Goal: Communication & Community: Ask a question

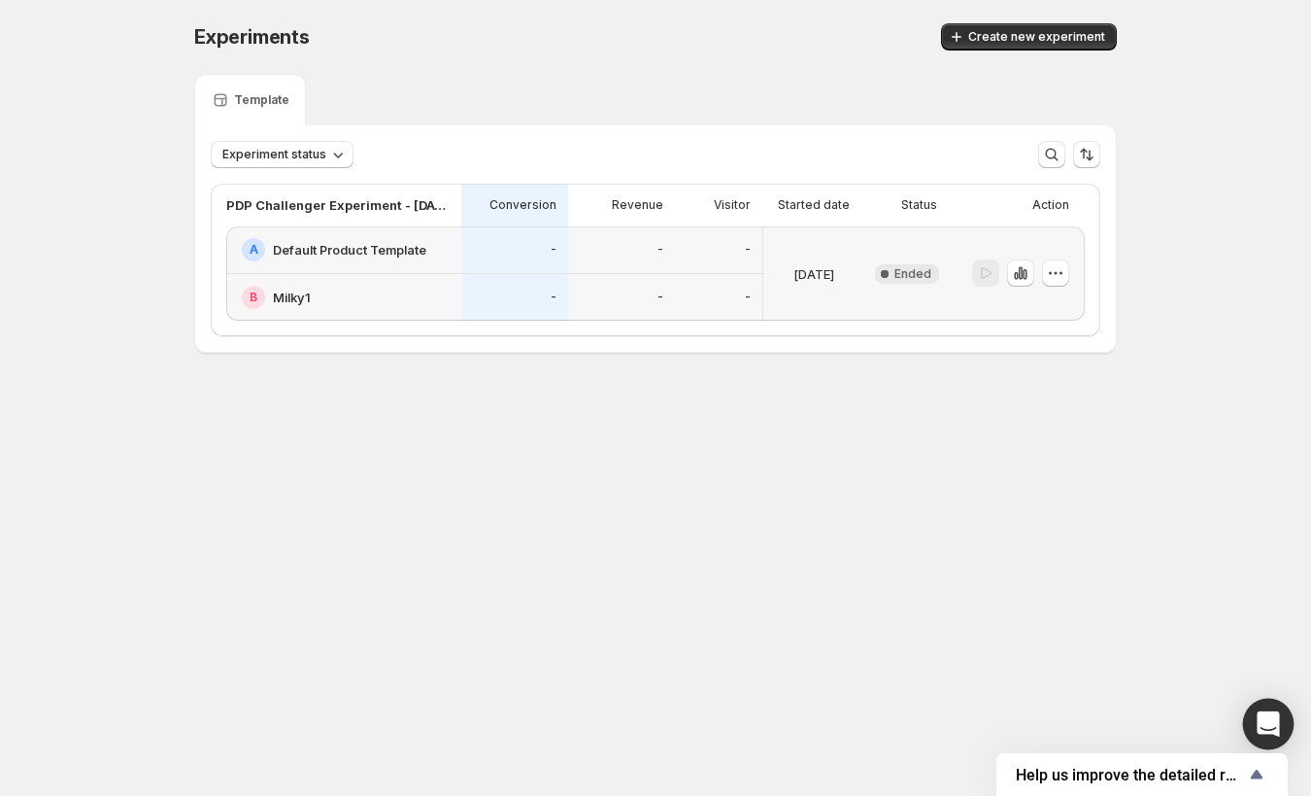
click at [1280, 737] on div "Open Intercom Messenger" at bounding box center [1268, 723] width 51 height 51
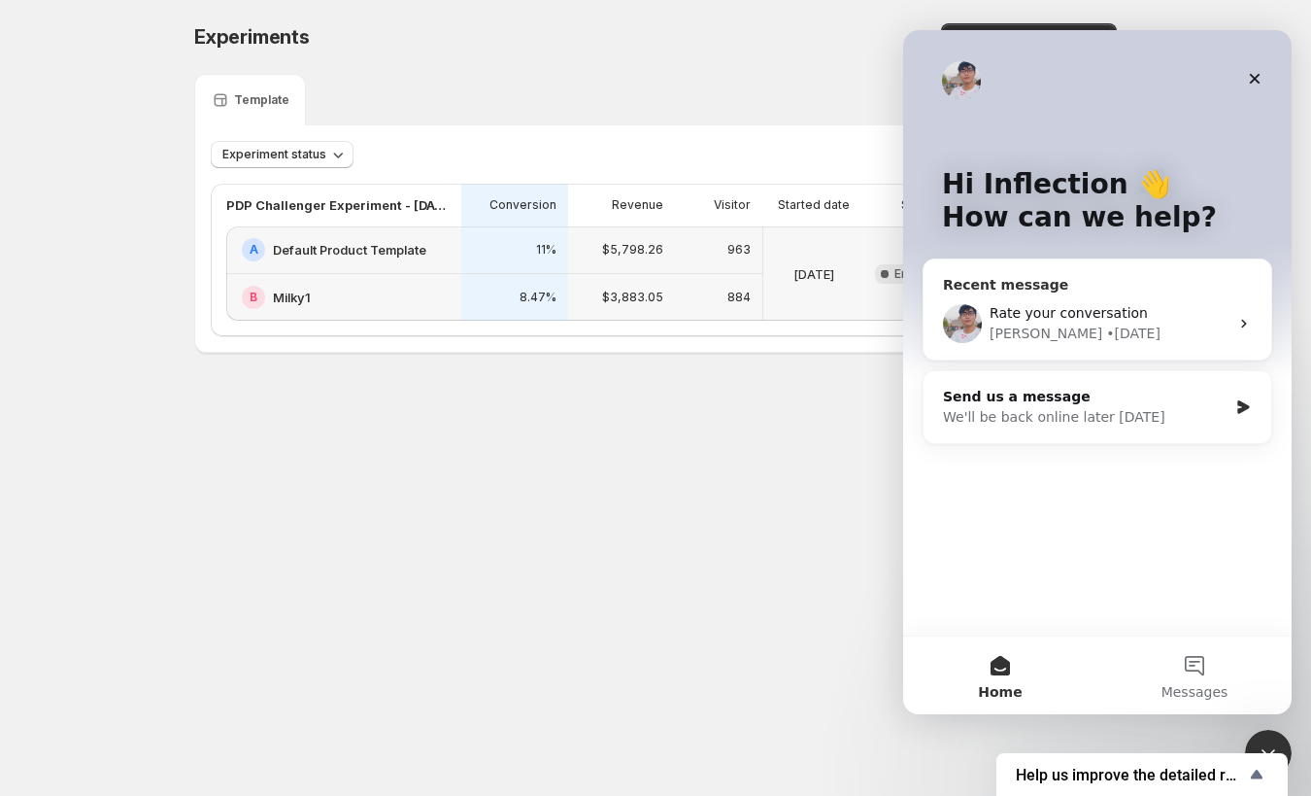
click at [1103, 293] on div "Rate your conversation [PERSON_NAME] • [DATE]" at bounding box center [1098, 324] width 348 height 72
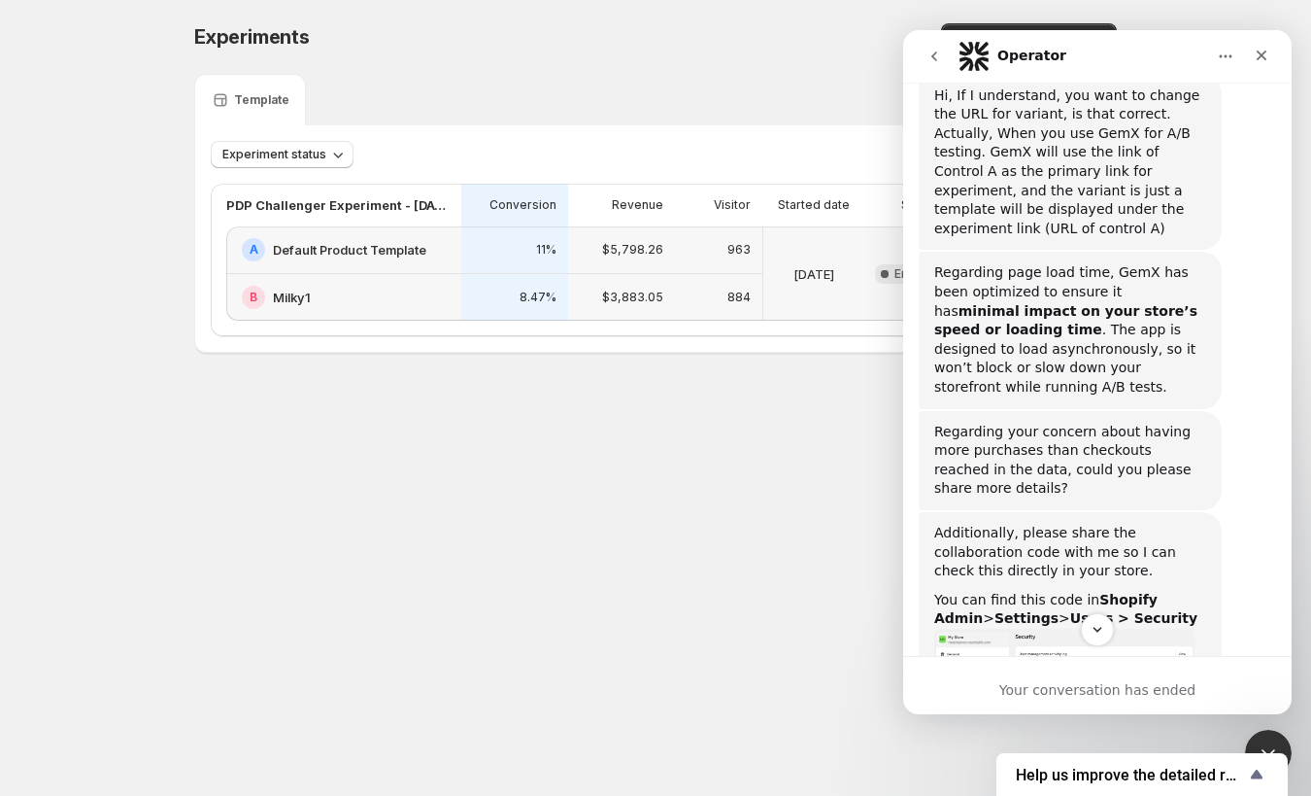
scroll to position [1018, 0]
click at [641, 474] on body "Experiments. This page is ready Experiments Create new experiment Template Expe…" at bounding box center [655, 398] width 1311 height 796
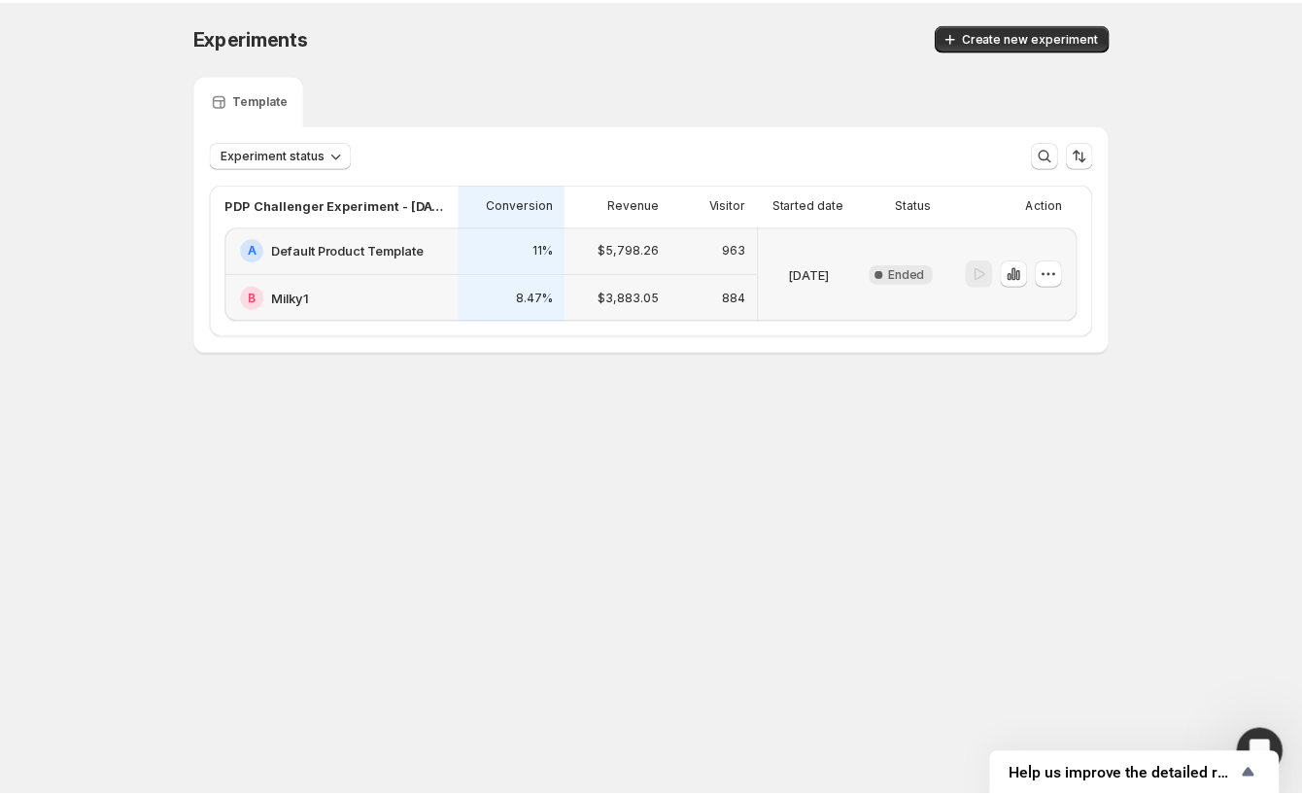
scroll to position [1685, 0]
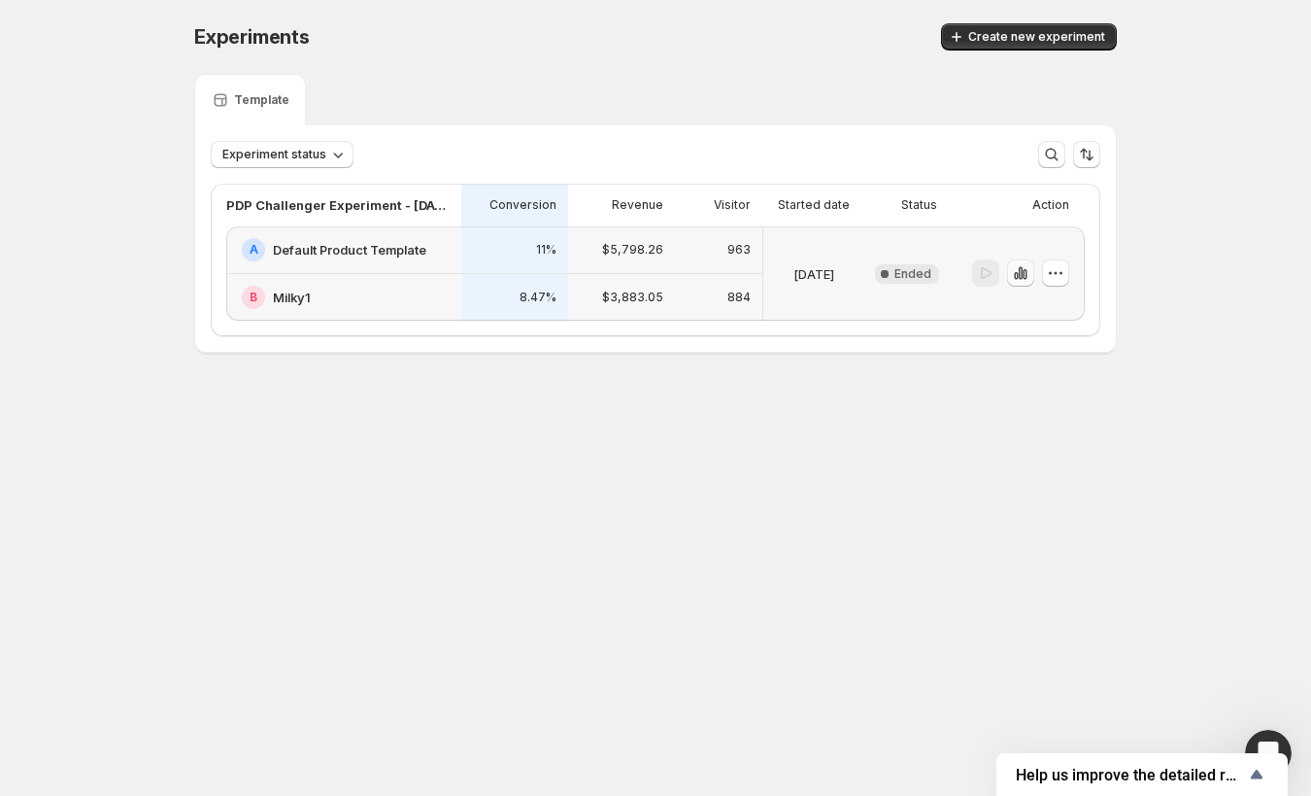
click at [1014, 267] on icon "button" at bounding box center [1020, 272] width 19 height 19
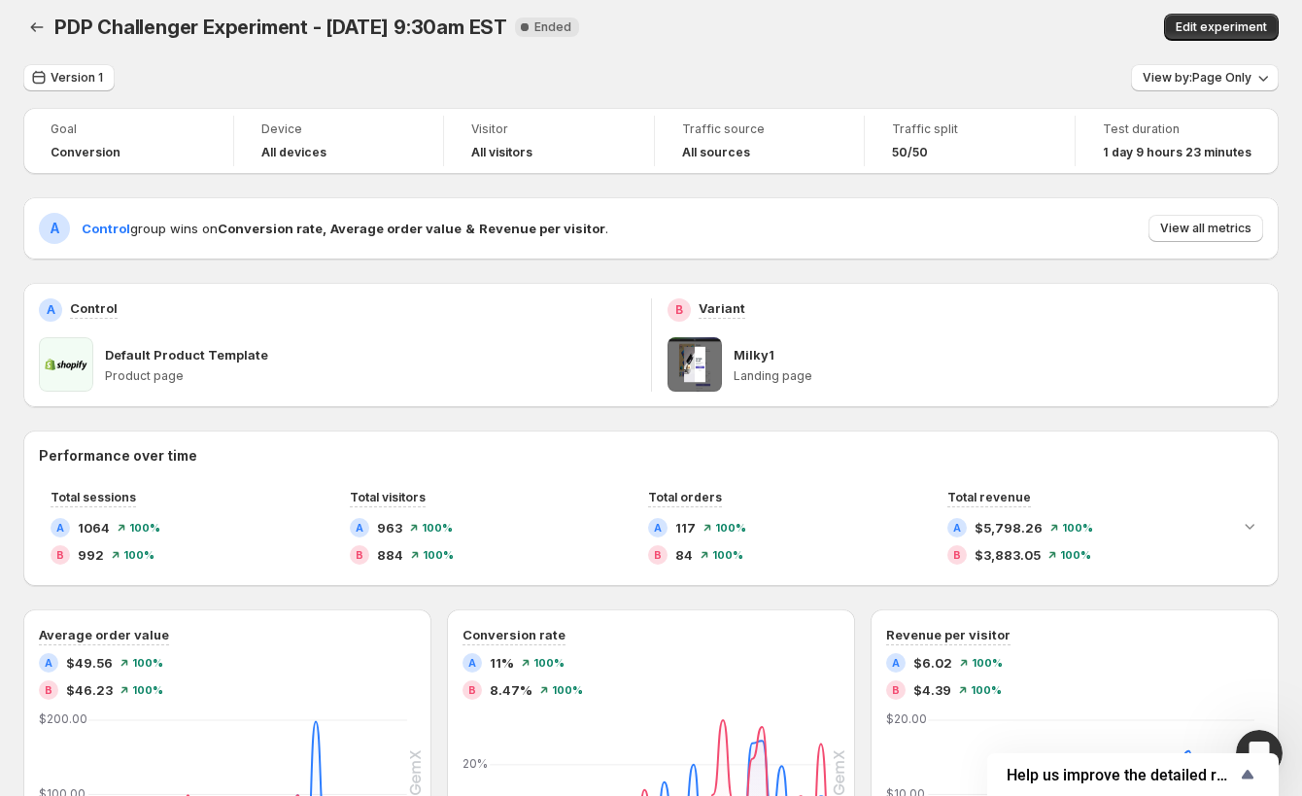
scroll to position [6, 0]
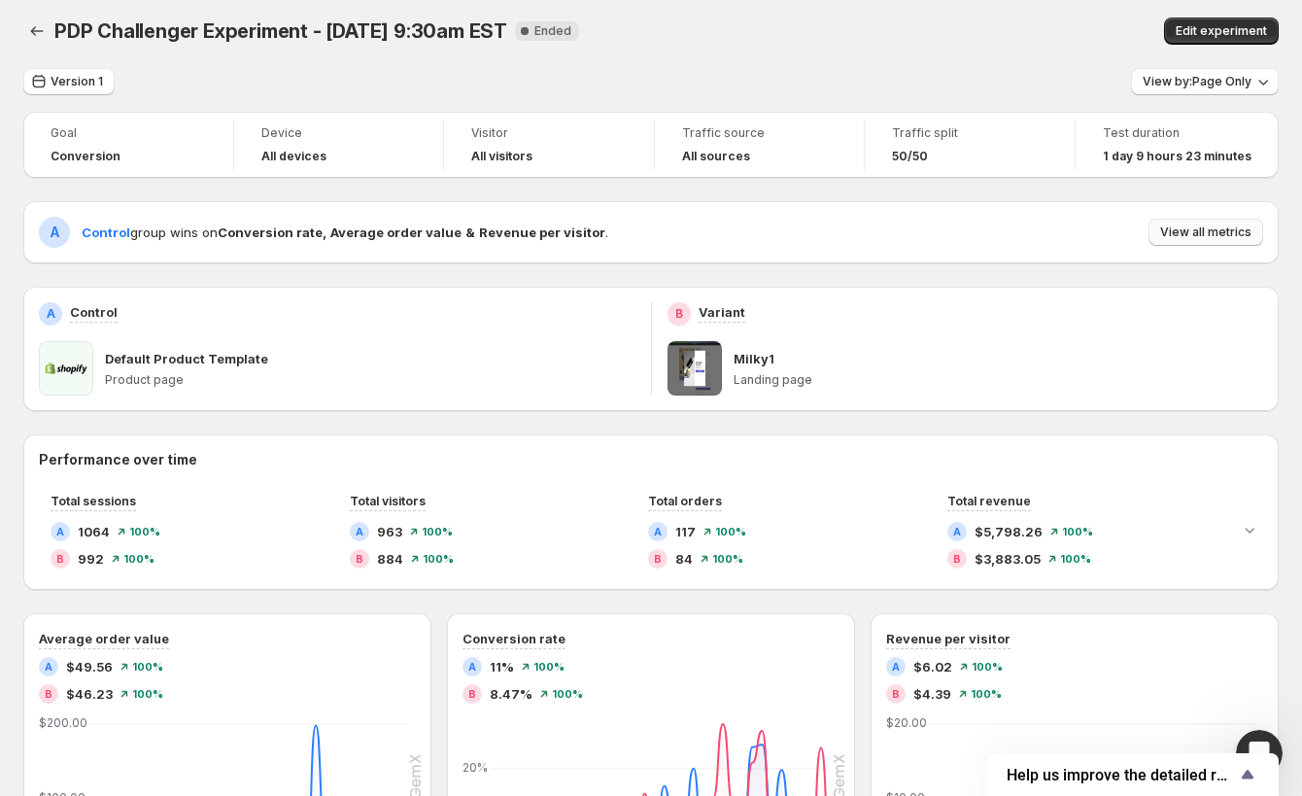
click at [1234, 228] on span "View all metrics" at bounding box center [1205, 232] width 91 height 16
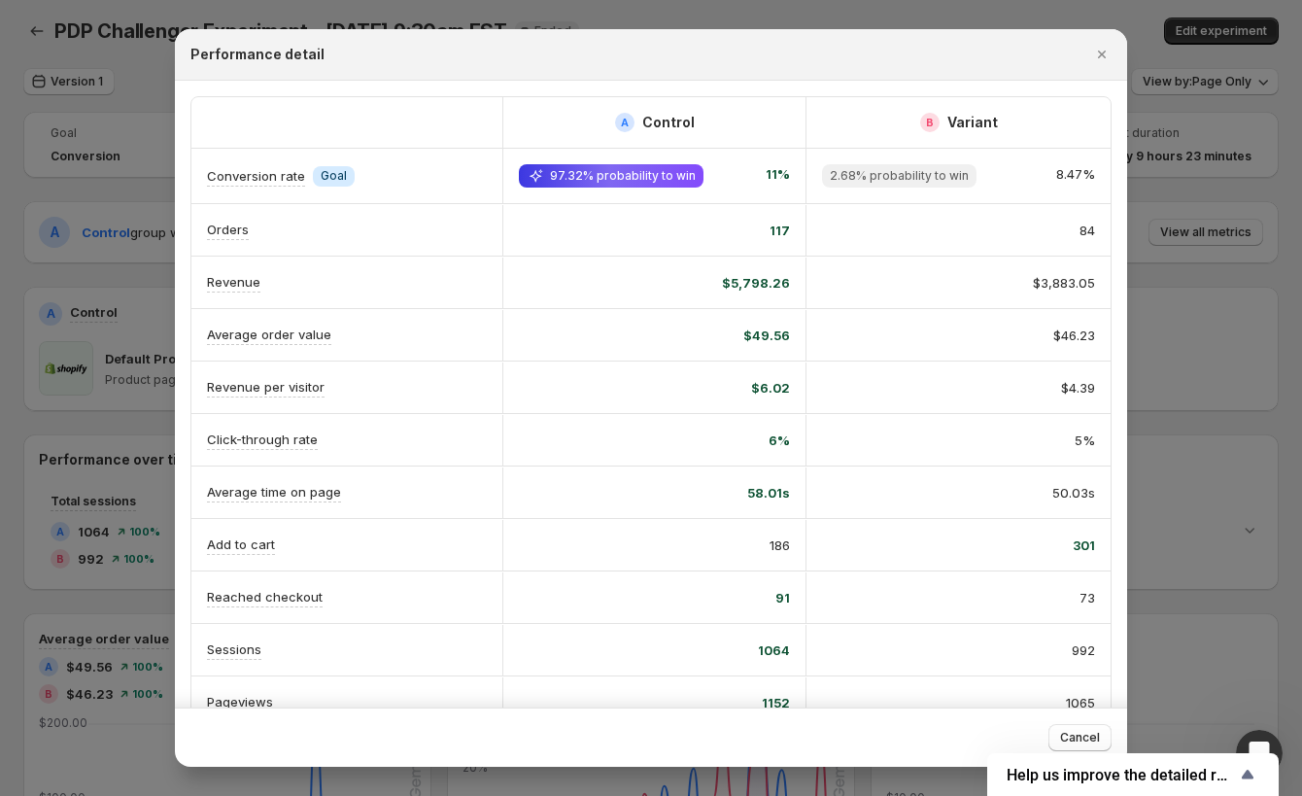
click at [1262, 730] on iframe at bounding box center [1259, 753] width 47 height 47
click at [1080, 736] on span "Cancel" at bounding box center [1080, 738] width 40 height 16
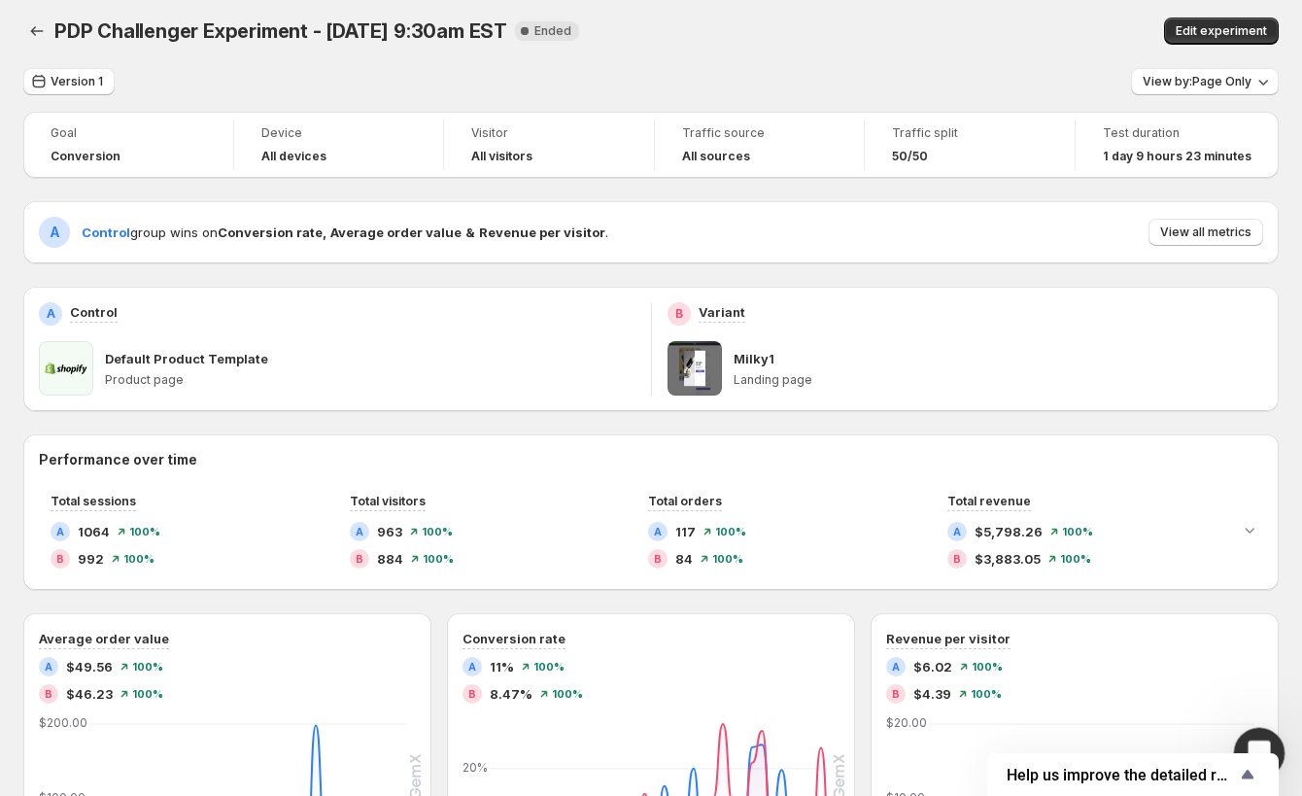
click at [1240, 743] on div "Open Intercom Messenger" at bounding box center [1256, 750] width 64 height 64
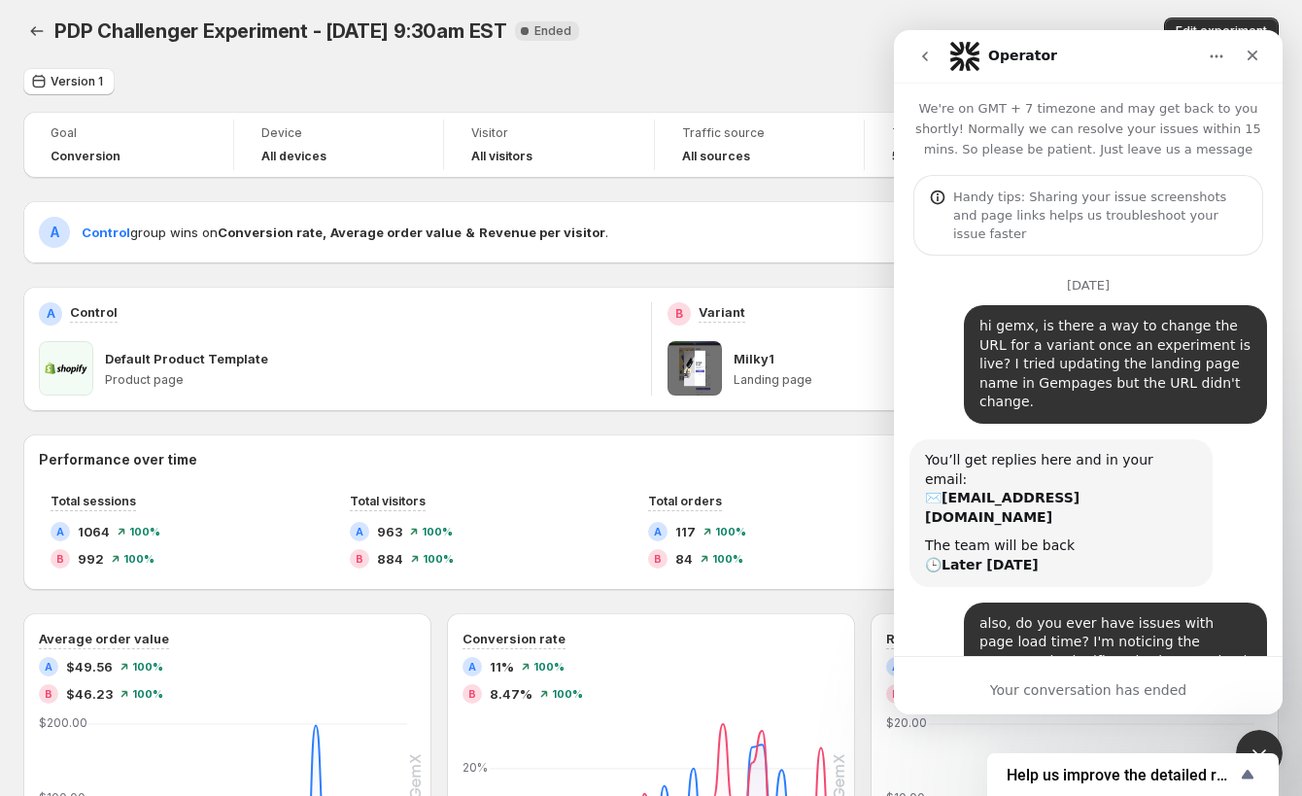
scroll to position [1622, 0]
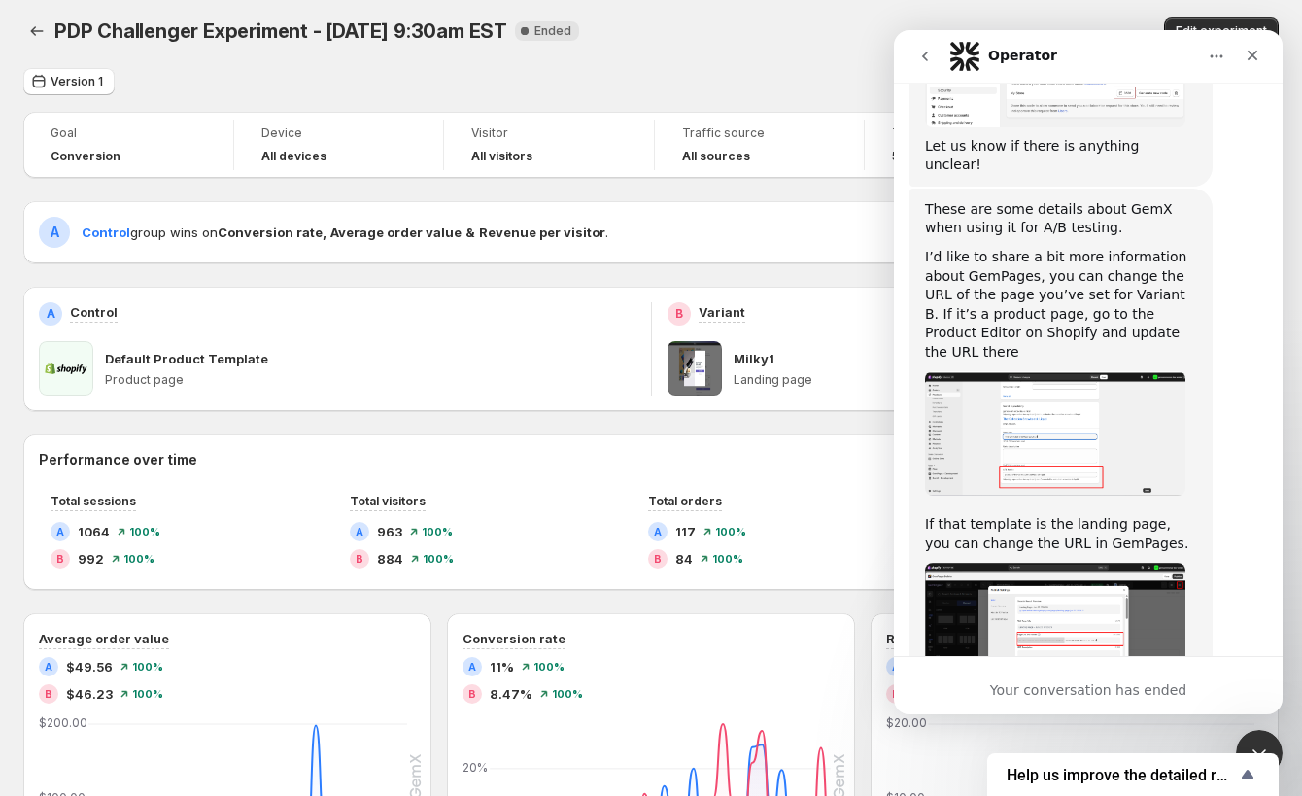
click at [927, 52] on icon "go back" at bounding box center [925, 56] width 6 height 10
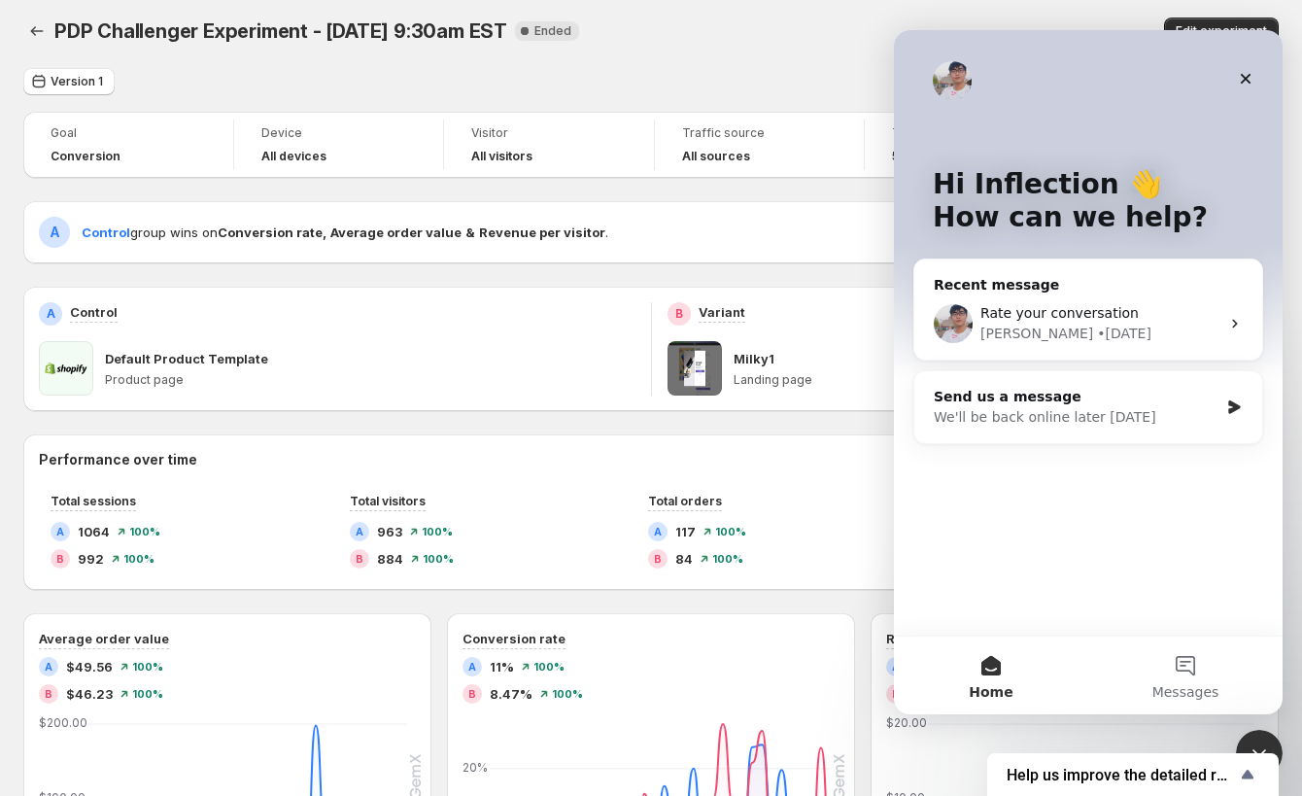
scroll to position [0, 0]
click at [1039, 395] on div "Send us a message" at bounding box center [1076, 397] width 285 height 20
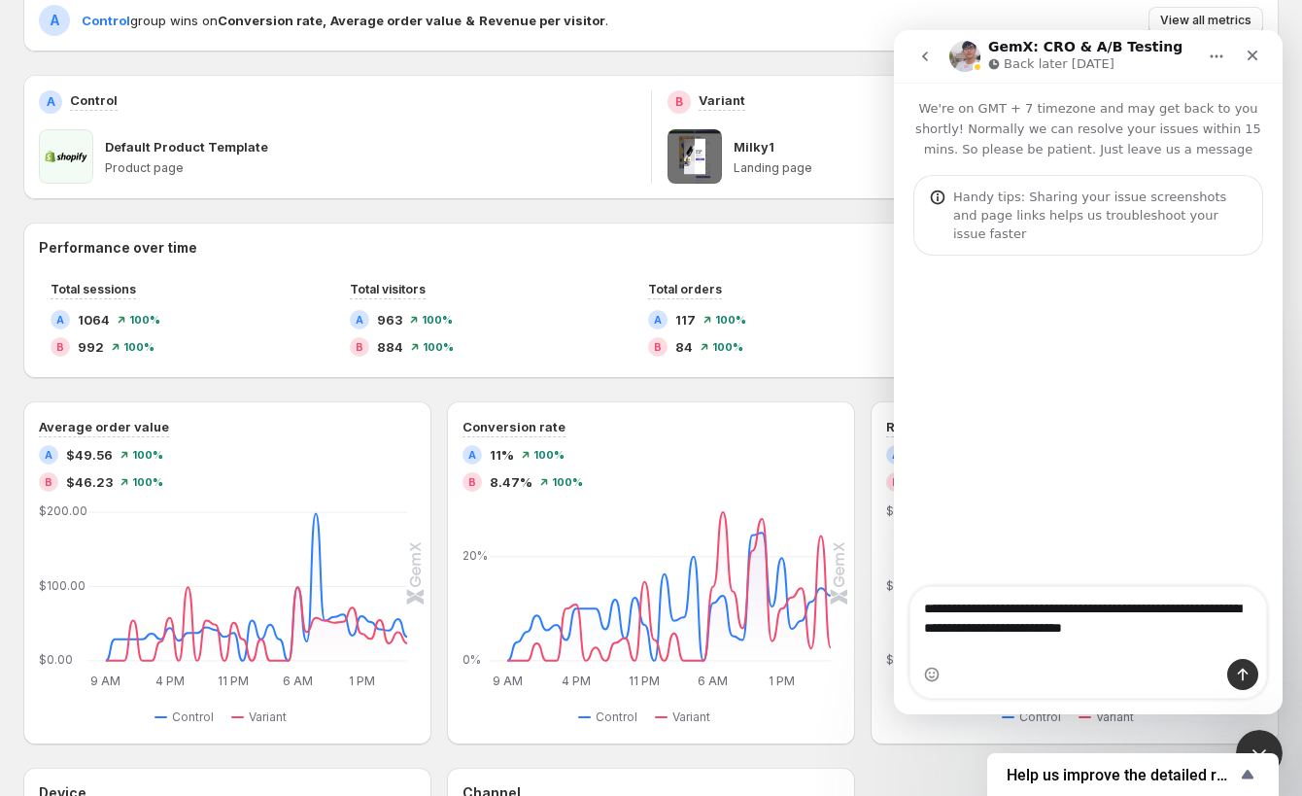
scroll to position [219, 0]
type textarea "**********"
click at [1241, 14] on span "View all metrics" at bounding box center [1205, 20] width 91 height 16
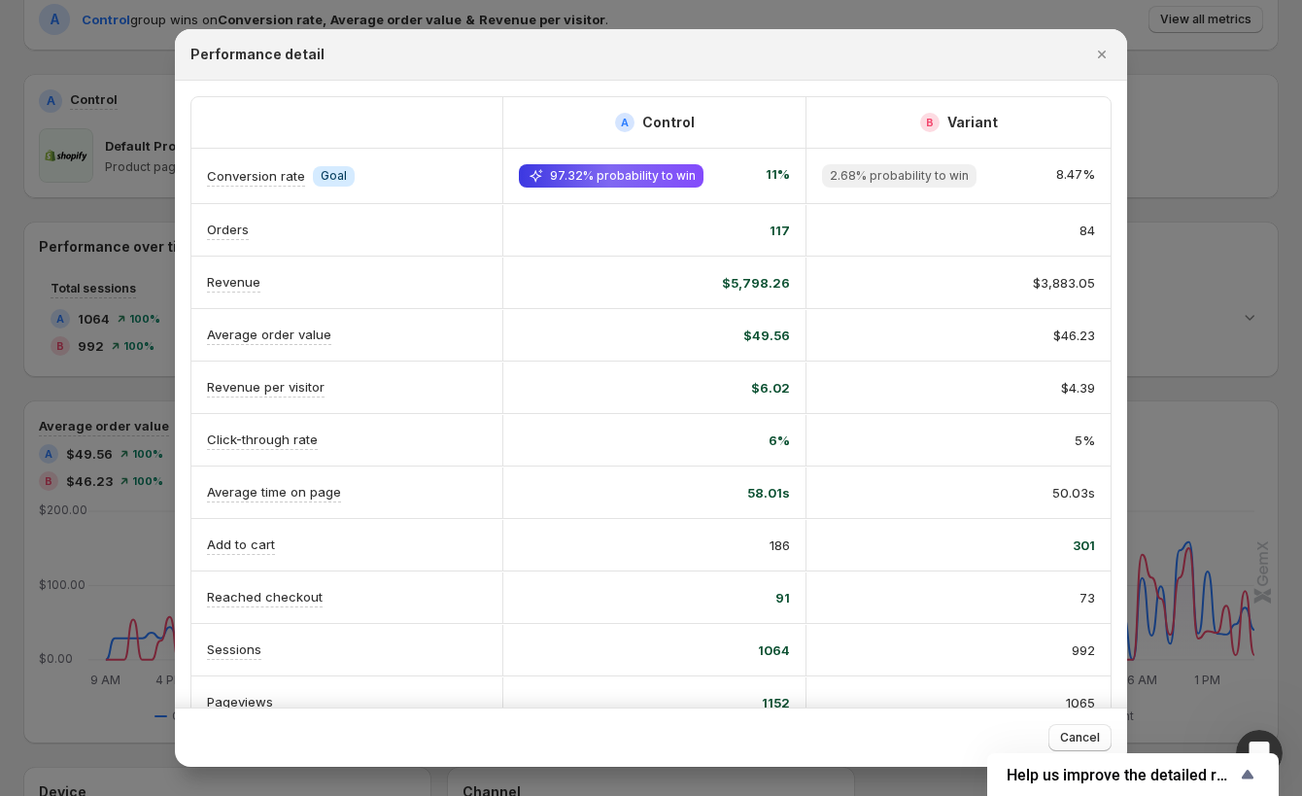
click at [1243, 768] on icon "Show survey - Help us improve the detailed report for A/B campaigns" at bounding box center [1247, 774] width 23 height 23
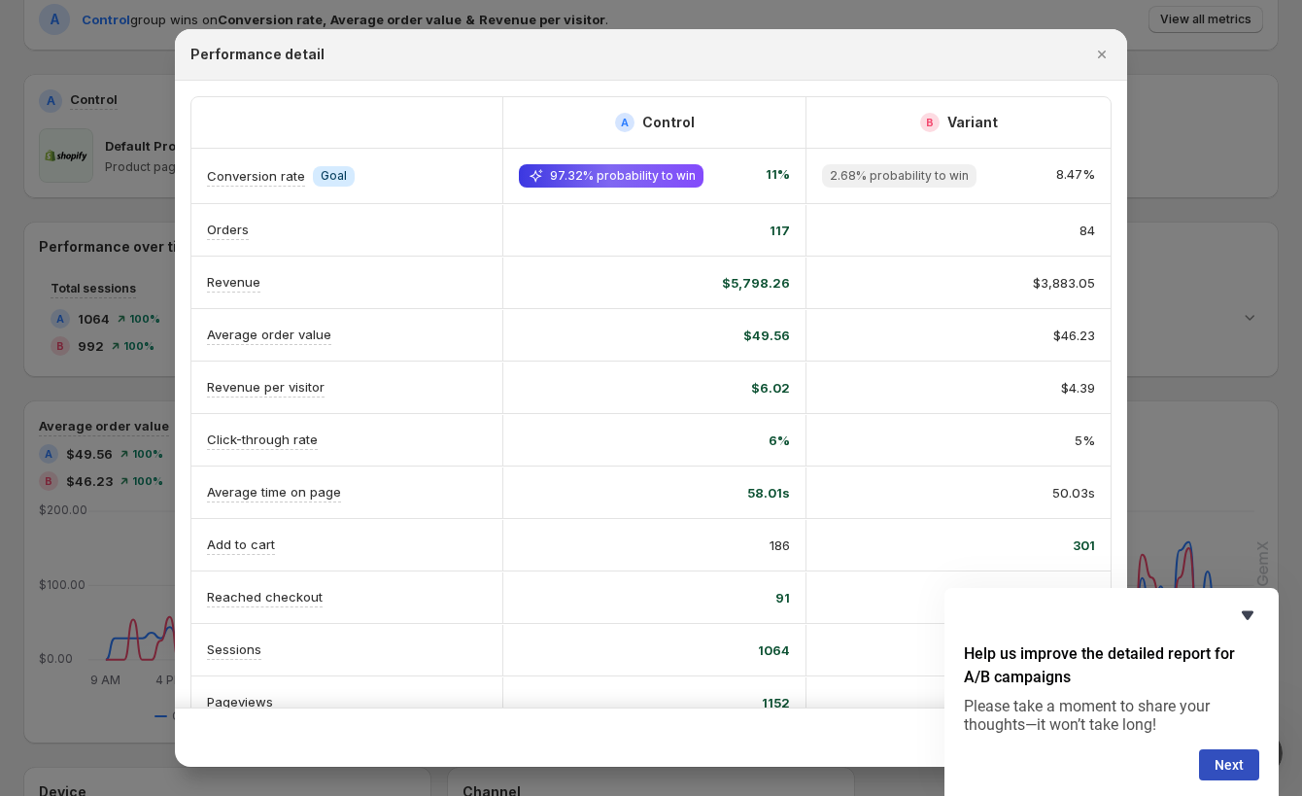
click at [1243, 613] on icon "Hide survey" at bounding box center [1247, 615] width 12 height 9
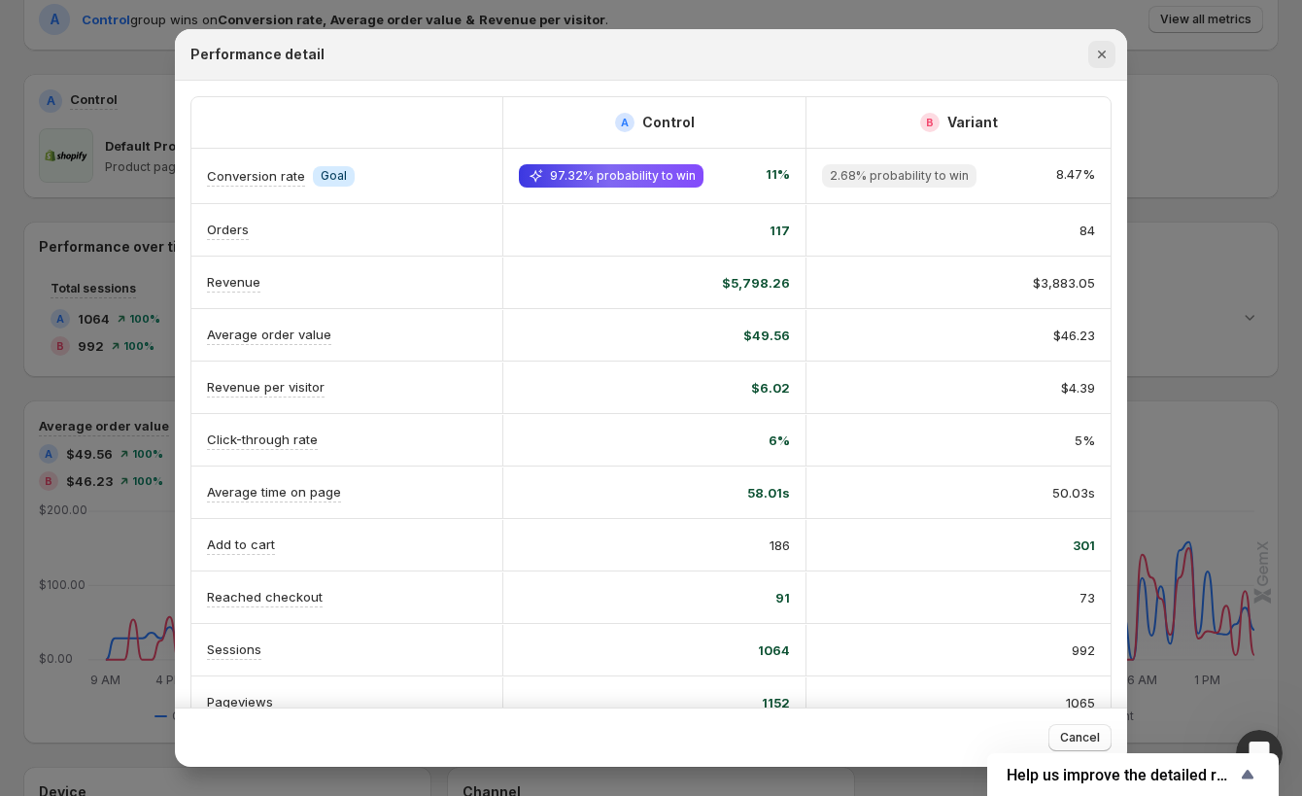
click at [1101, 60] on icon "Close" at bounding box center [1101, 54] width 19 height 19
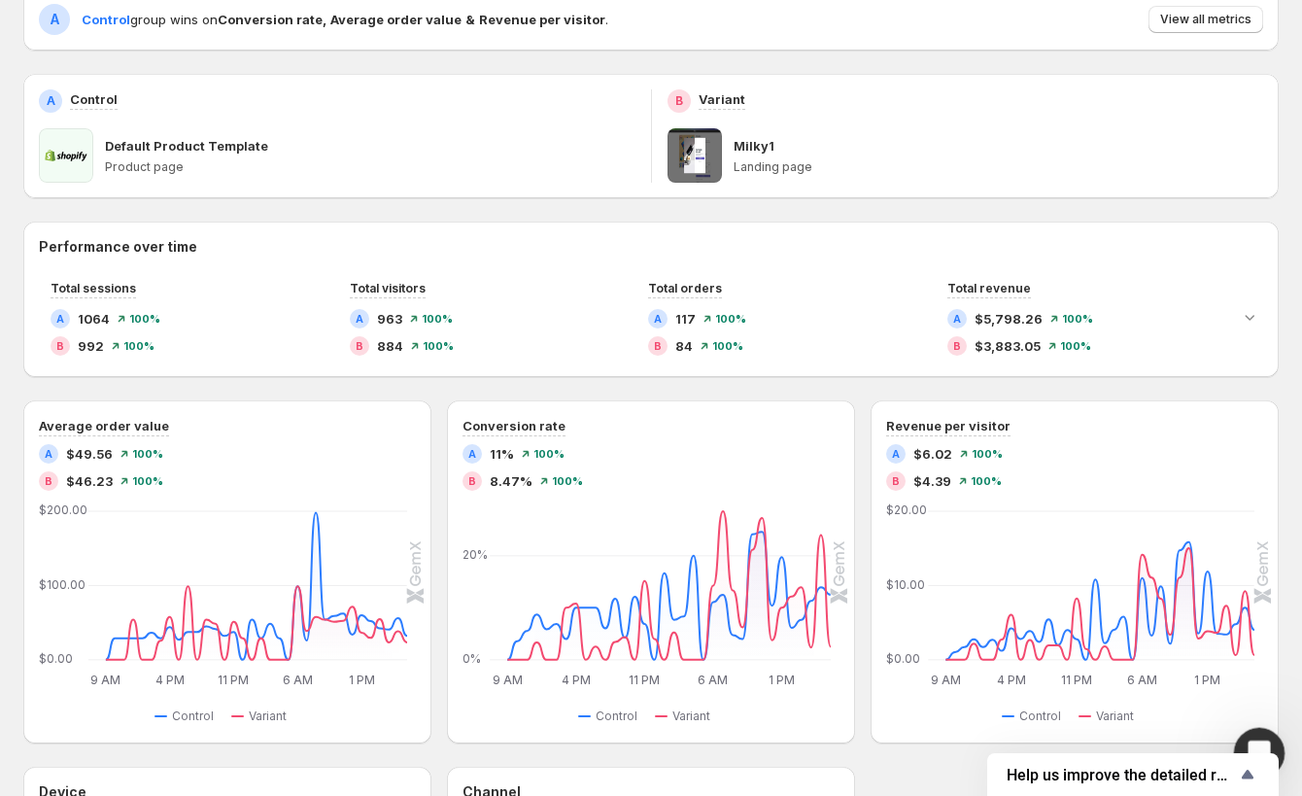
click at [1258, 735] on div "Open Intercom Messenger" at bounding box center [1256, 750] width 64 height 64
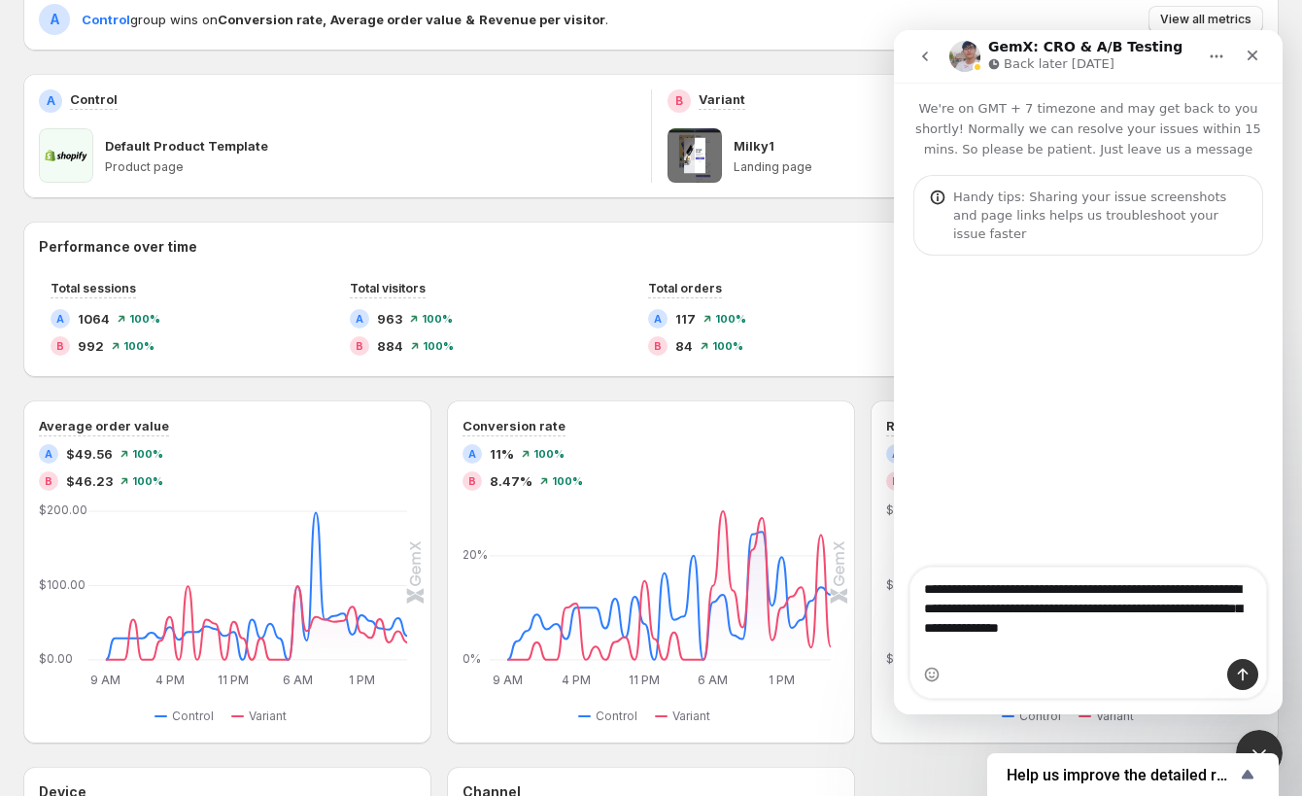
scroll to position [319, 0]
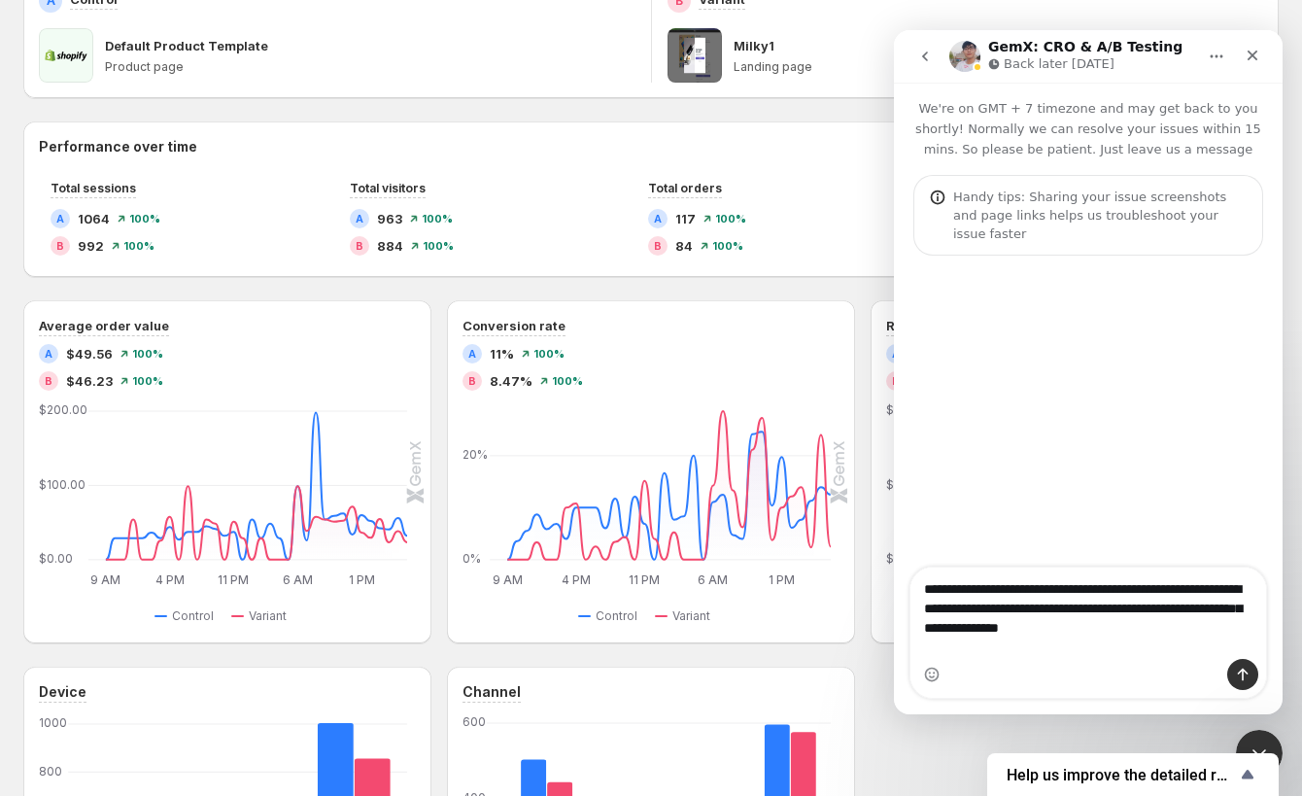
type textarea "**********"
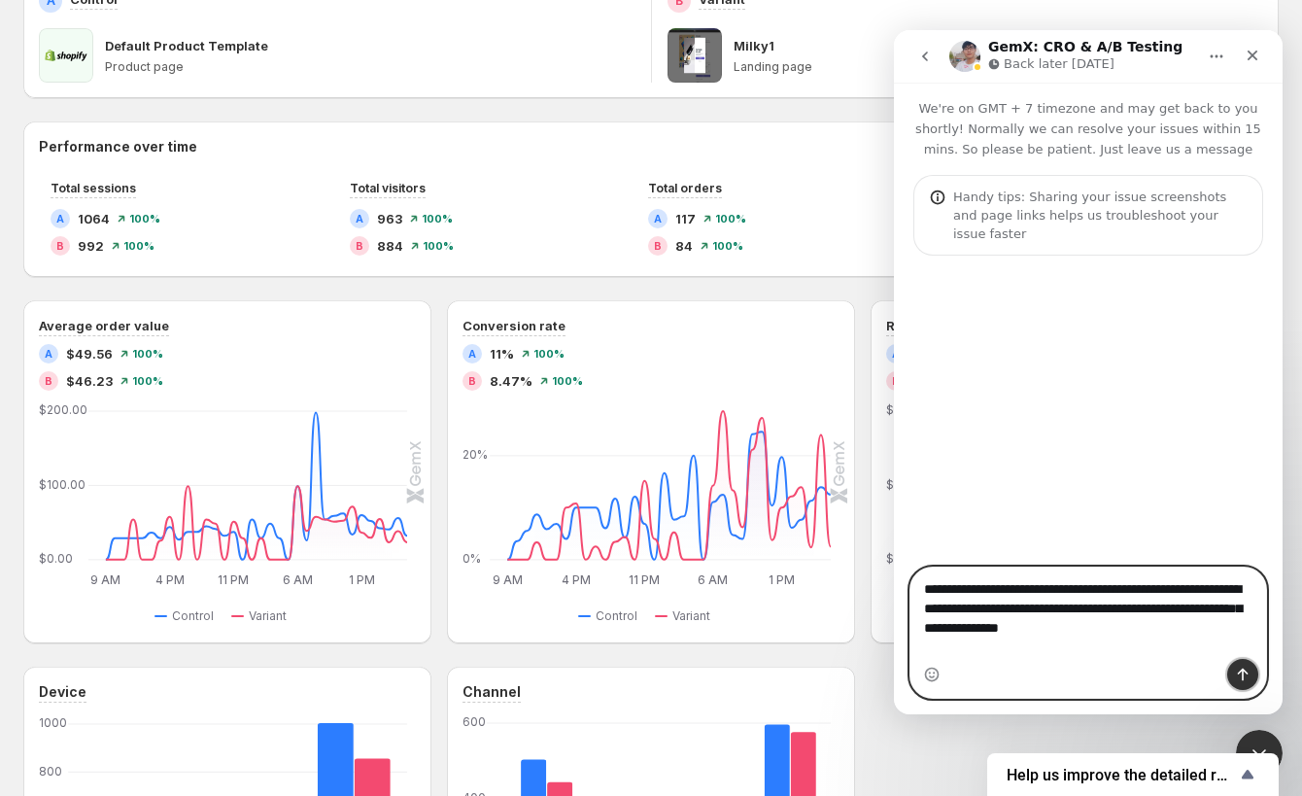
click at [1237, 679] on icon "Send a message…" at bounding box center [1243, 674] width 16 height 16
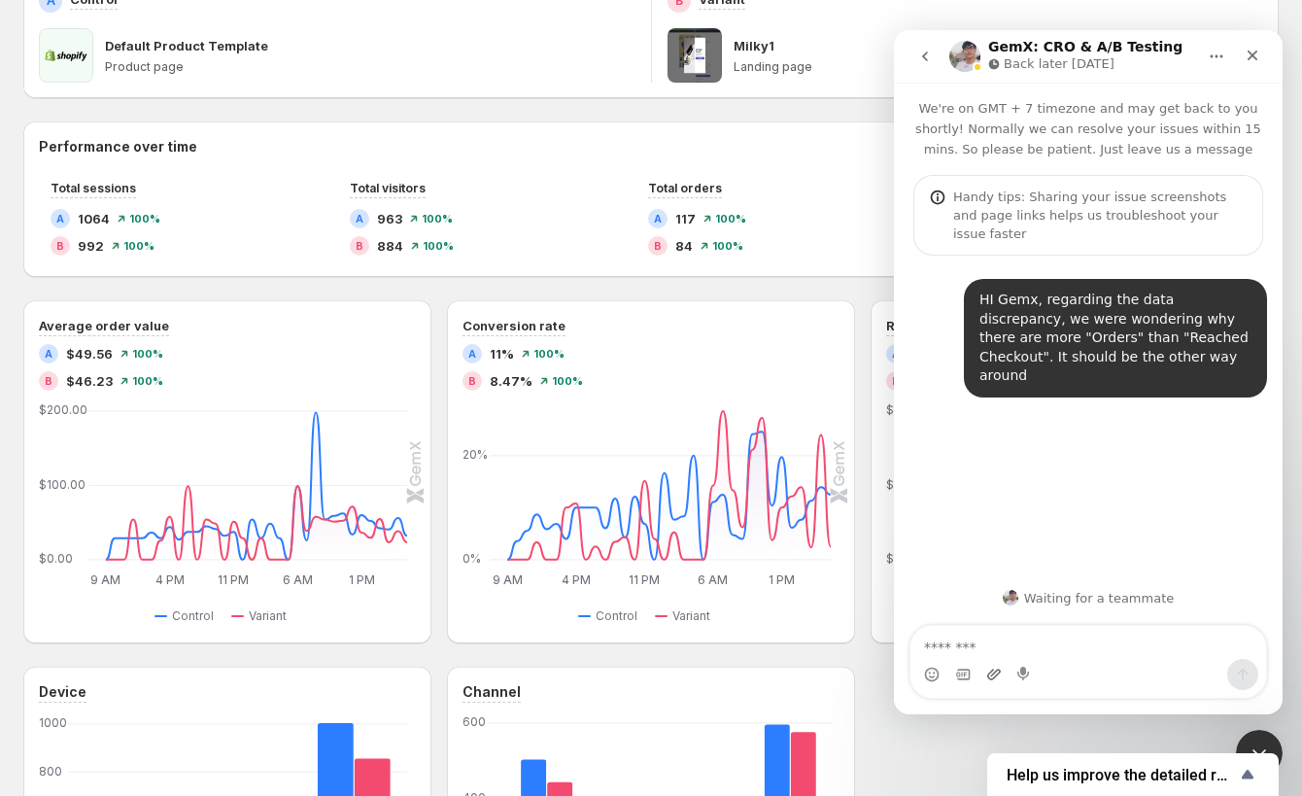
click at [1001, 675] on div "Intercom messenger" at bounding box center [1088, 674] width 356 height 31
click at [992, 685] on div "Intercom messenger" at bounding box center [994, 674] width 16 height 31
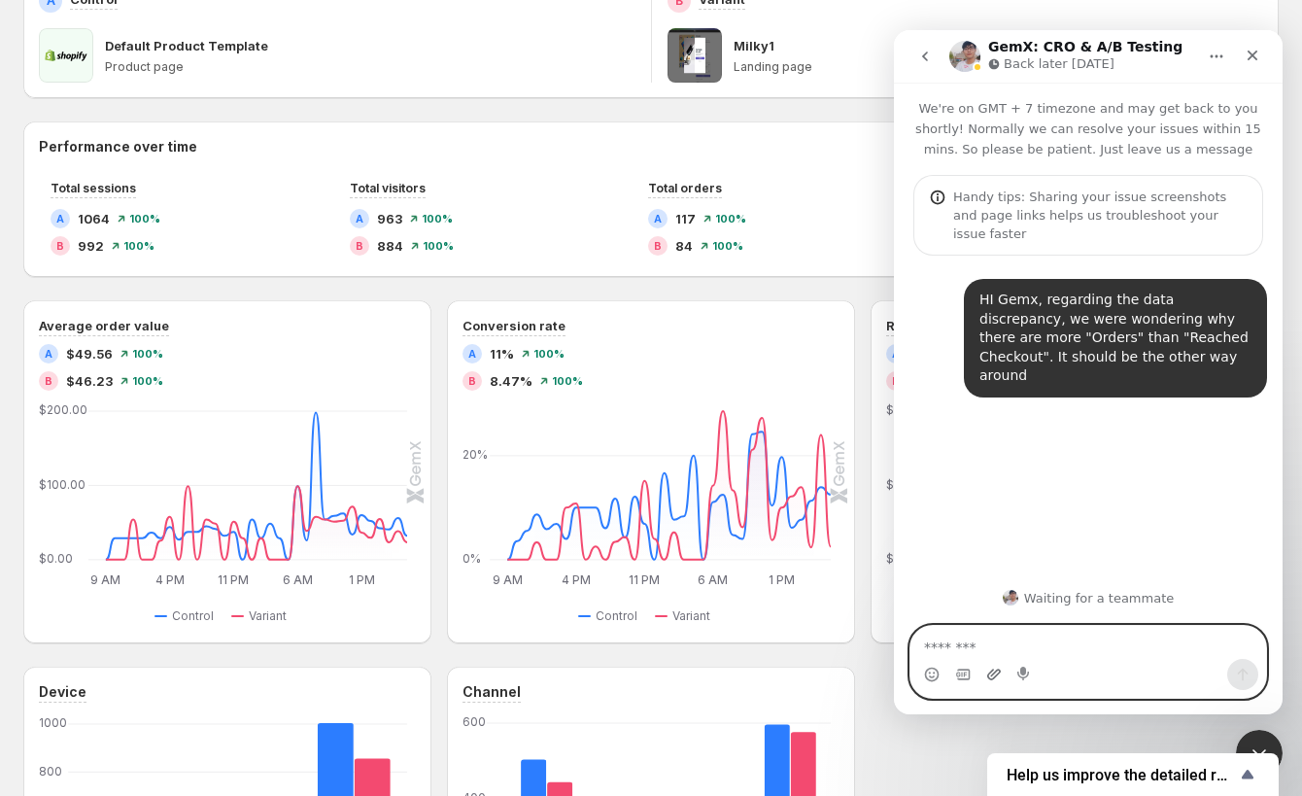
click at [992, 679] on icon "Upload attachment" at bounding box center [994, 673] width 14 height 11
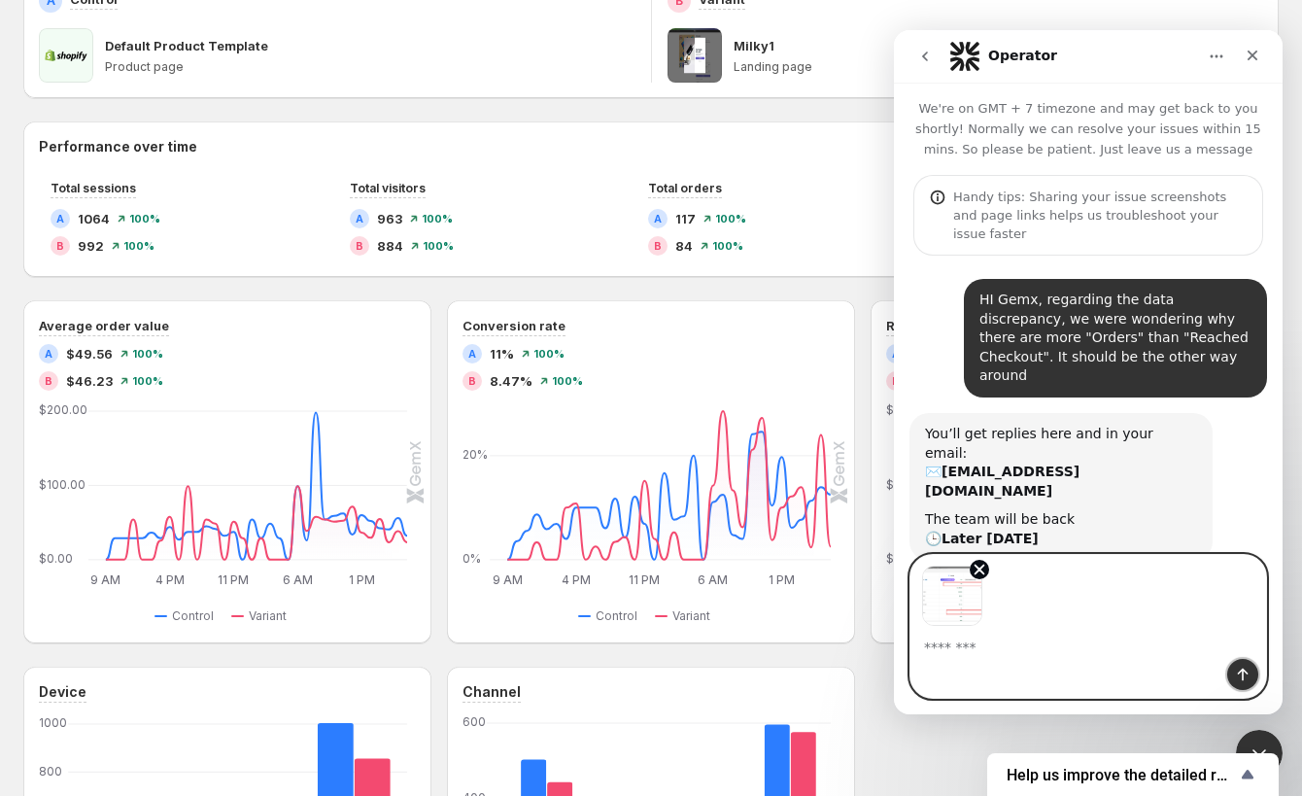
click at [1241, 670] on icon "Send a message…" at bounding box center [1243, 674] width 11 height 13
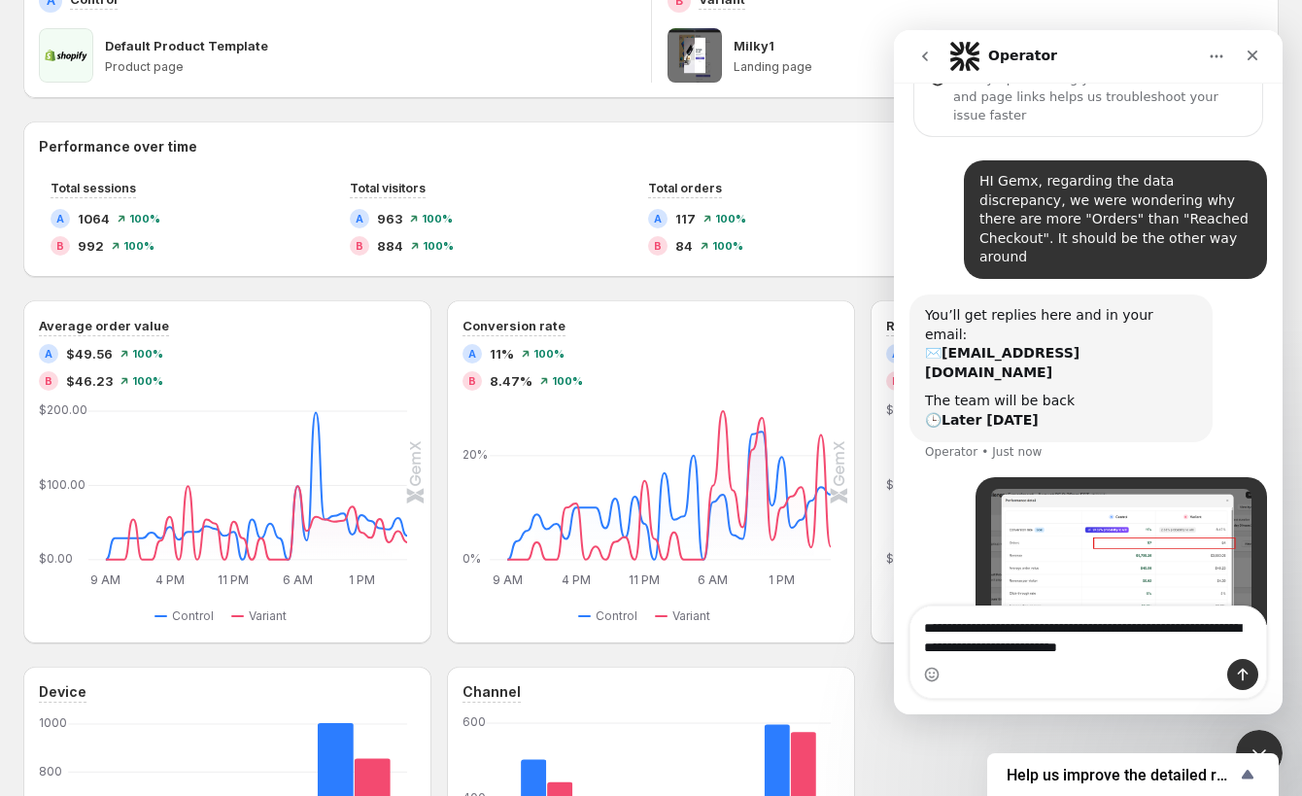
scroll to position [138, 0]
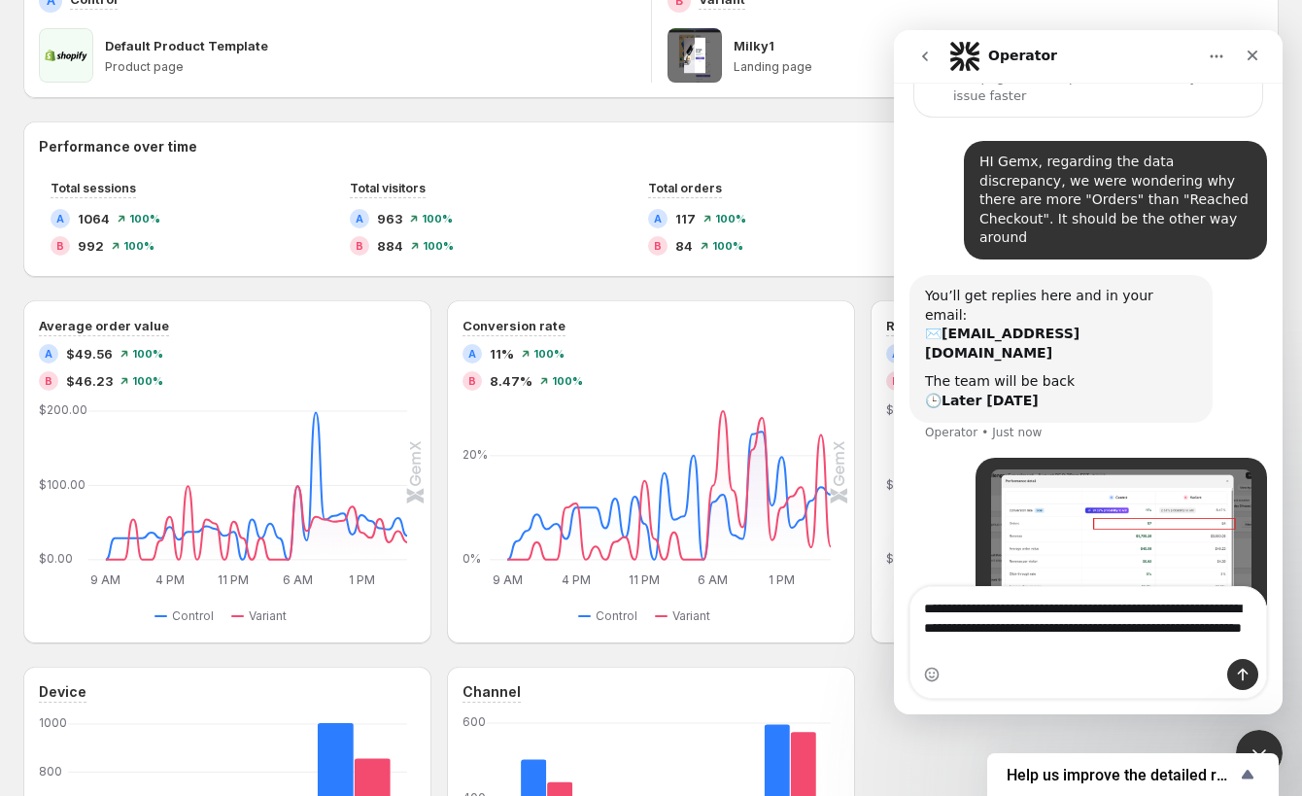
type textarea "**********"
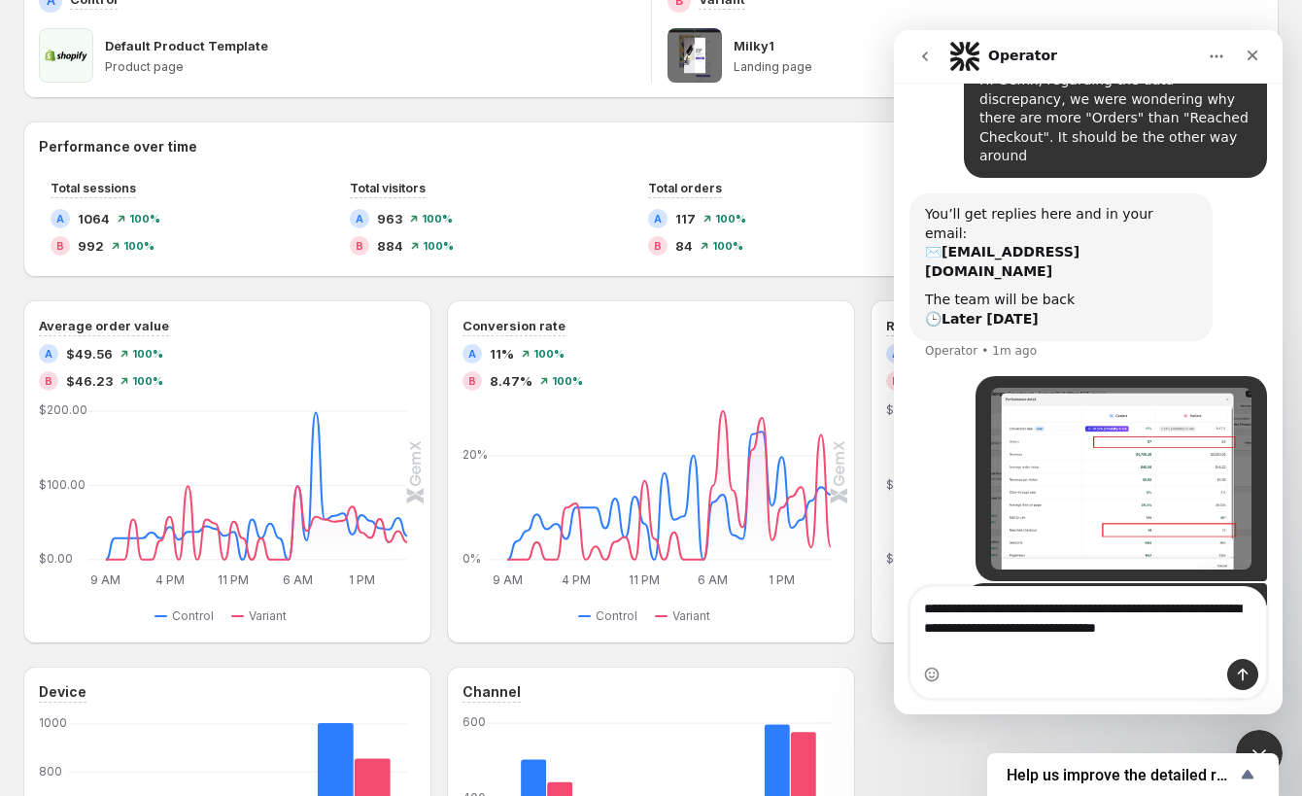
scroll to position [239, 0]
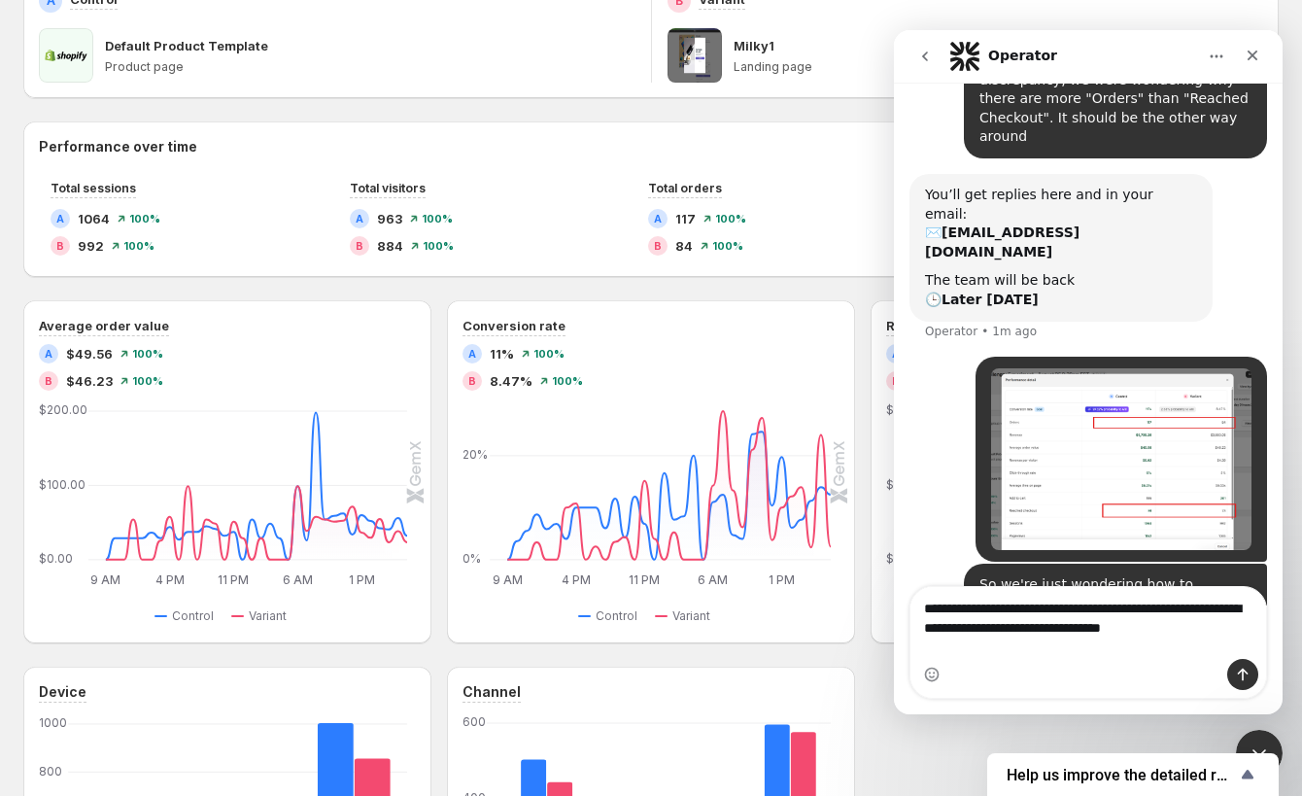
click at [933, 639] on textarea "**********" at bounding box center [1088, 613] width 357 height 52
click at [987, 639] on textarea "**********" at bounding box center [1088, 613] width 357 height 52
type textarea "**********"
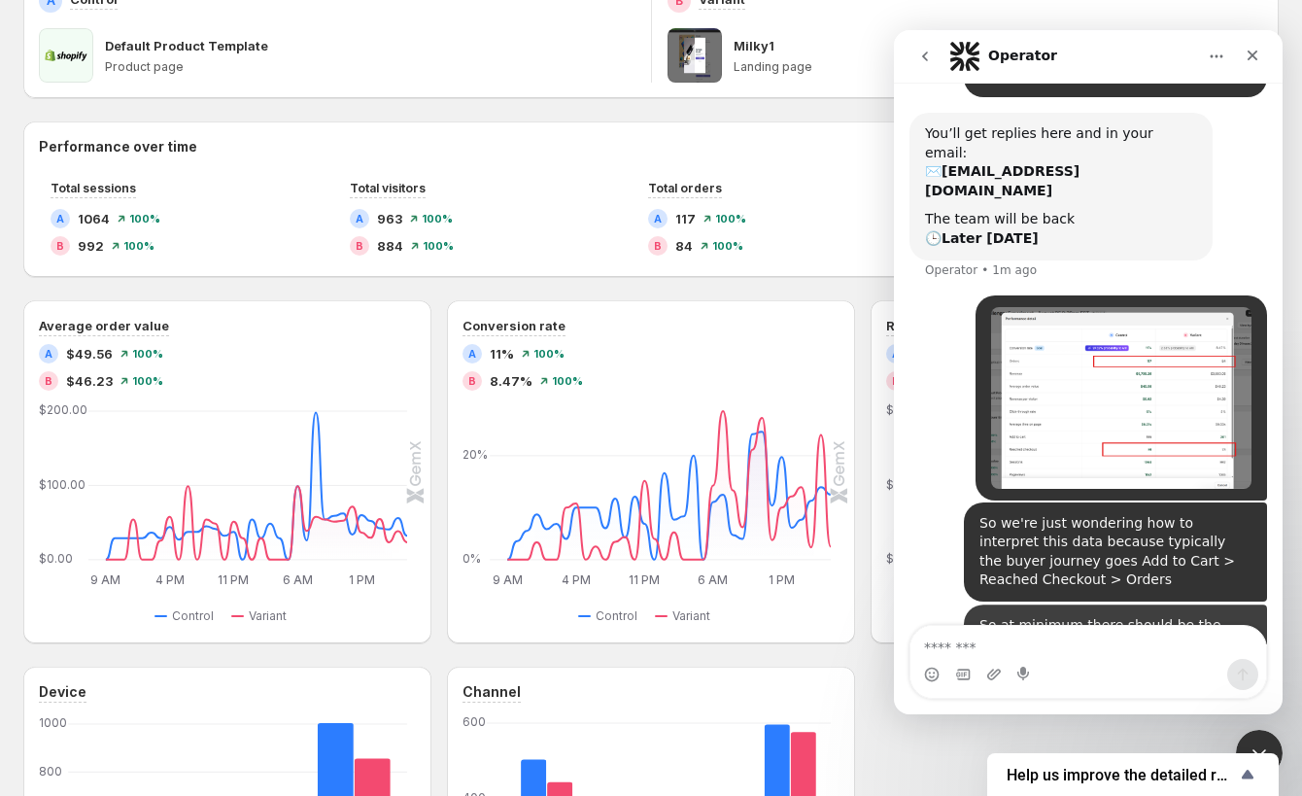
scroll to position [303, 0]
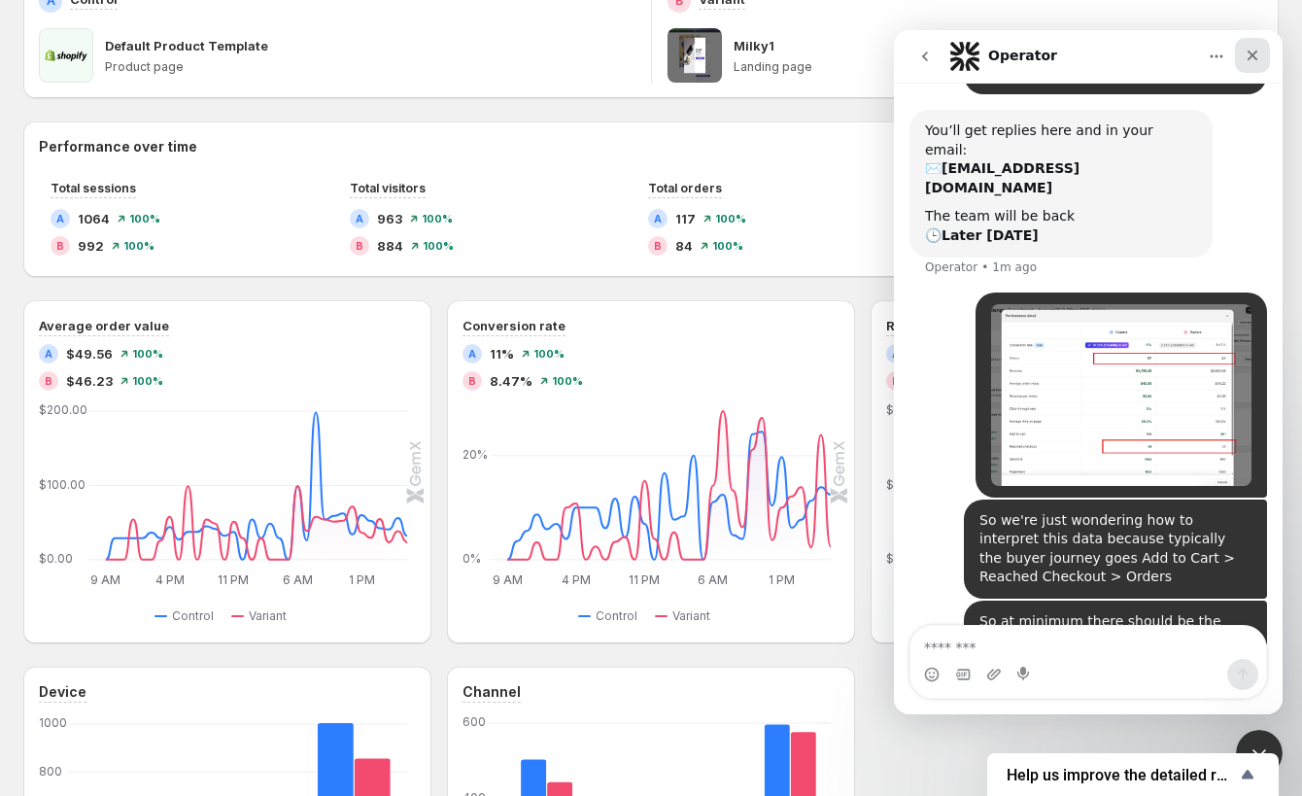
click at [1259, 54] on icon "Close" at bounding box center [1252, 56] width 16 height 16
